Goal: Information Seeking & Learning: Learn about a topic

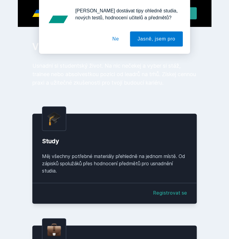
click at [120, 44] on button "Ne" at bounding box center [116, 38] width 22 height 15
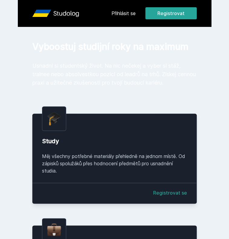
click at [136, 13] on link "Přihlásit se" at bounding box center [124, 13] width 24 height 7
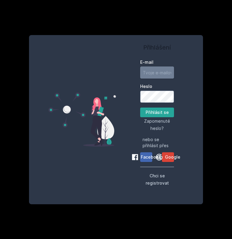
click at [149, 78] on input "E-mail" at bounding box center [157, 73] width 34 height 12
click at [119, 114] on div "Přihlášení E-mail Heslo Přihlásit se Zapomenuté heslo? nebo se přihlásit přes F…" at bounding box center [157, 119] width 82 height 155
click at [171, 160] on span "Google" at bounding box center [172, 157] width 15 height 6
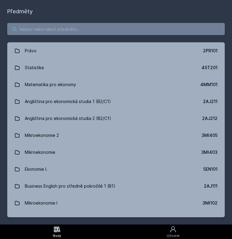
click at [83, 31] on input "search" at bounding box center [116, 29] width 218 height 12
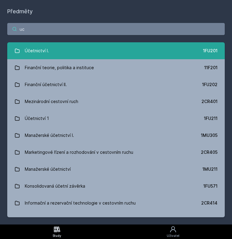
type input "uc"
click at [76, 51] on link "Účetnictví I. 1FU201" at bounding box center [116, 50] width 218 height 17
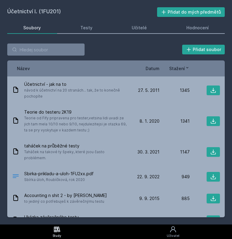
click at [183, 66] on span "Stažení" at bounding box center [177, 68] width 16 height 6
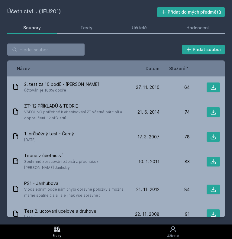
click at [183, 66] on span "Stažení" at bounding box center [177, 68] width 16 height 6
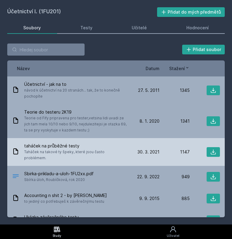
scroll to position [24, 0]
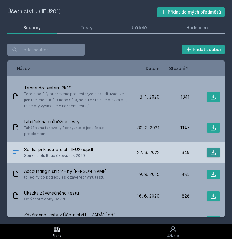
click at [211, 150] on icon at bounding box center [213, 152] width 5 height 5
